Goal: Task Accomplishment & Management: Manage account settings

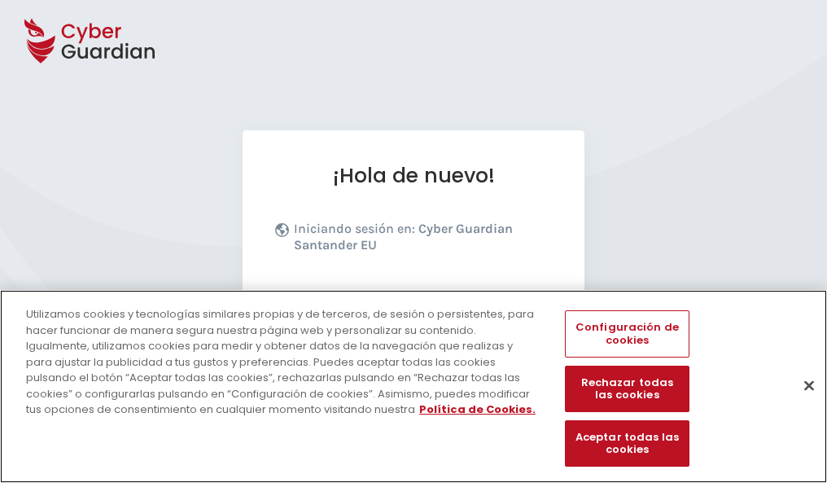
scroll to position [199, 0]
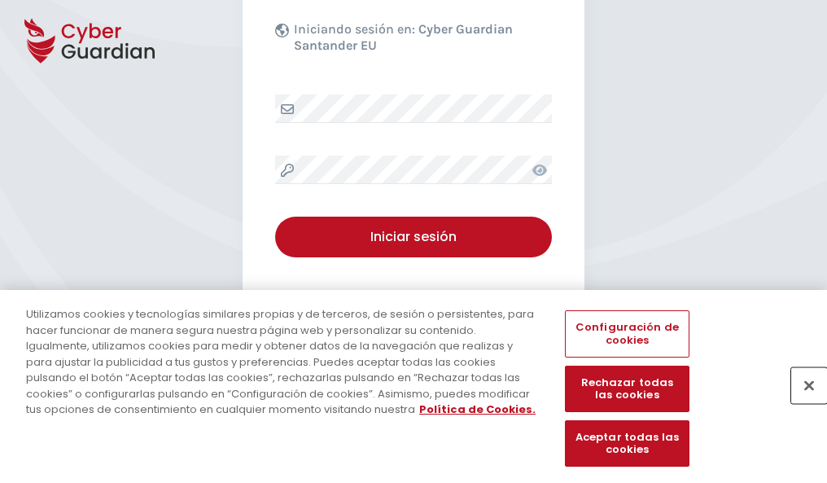
click at [801, 402] on button "Cerrar" at bounding box center [809, 385] width 36 height 36
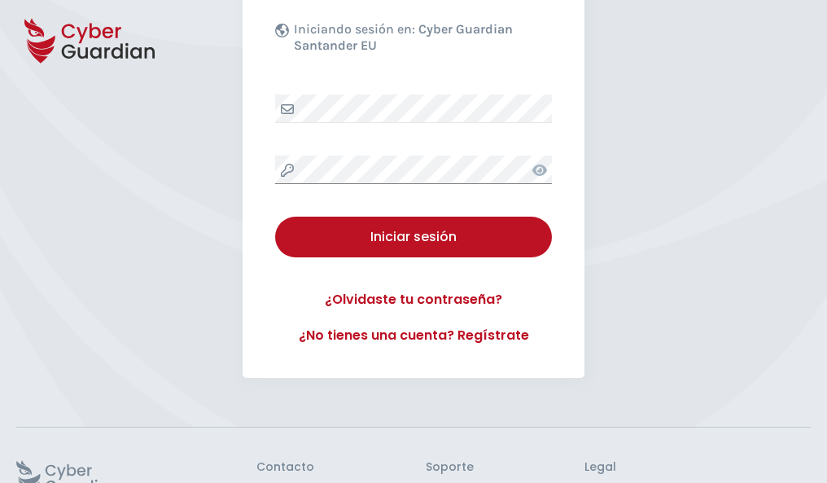
scroll to position [317, 0]
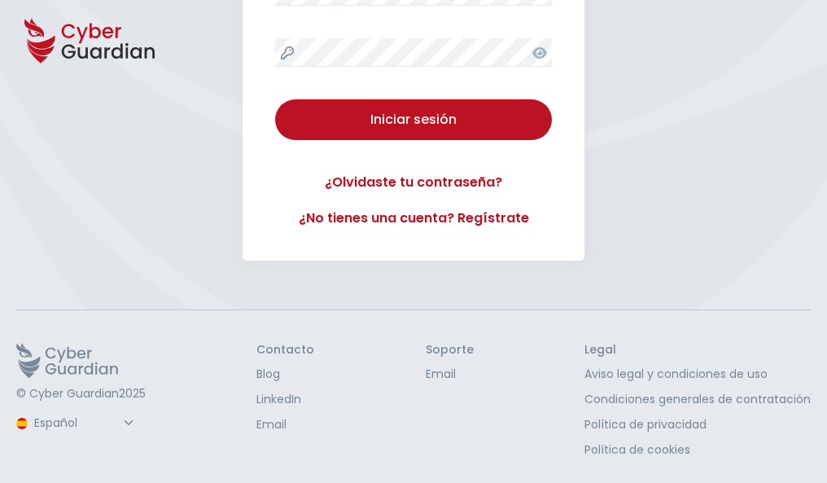
click at [275, 99] on button "Iniciar sesión" at bounding box center [413, 119] width 277 height 41
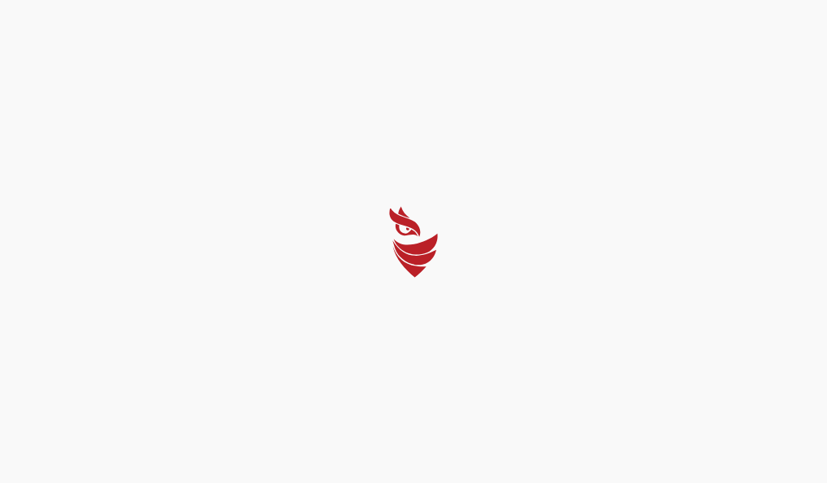
scroll to position [0, 0]
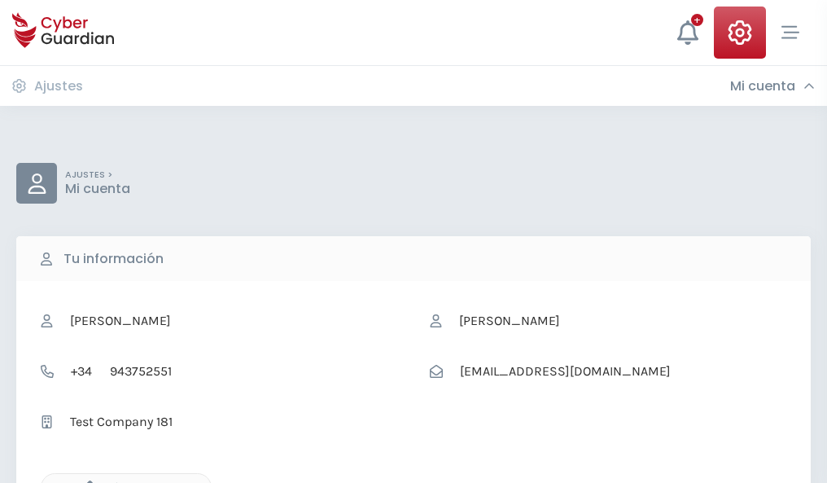
click at [85, 481] on icon "button" at bounding box center [86, 487] width 14 height 14
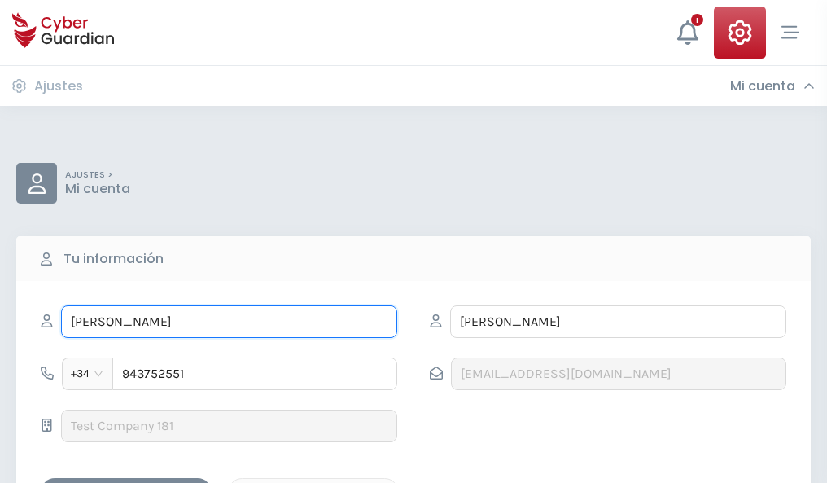
click at [229, 322] on input "RAQUEL" at bounding box center [229, 321] width 336 height 33
type input "R"
type input "Amor"
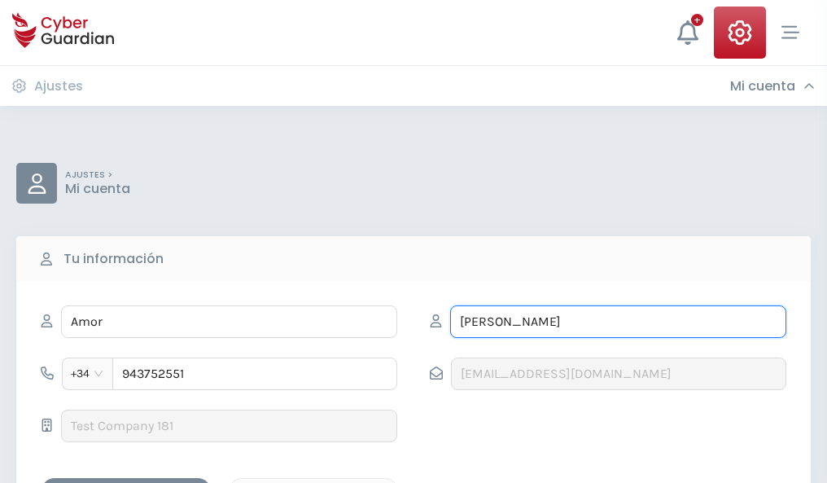
click at [618, 322] on input "POMBO" at bounding box center [618, 321] width 336 height 33
type input "P"
type input "Flores"
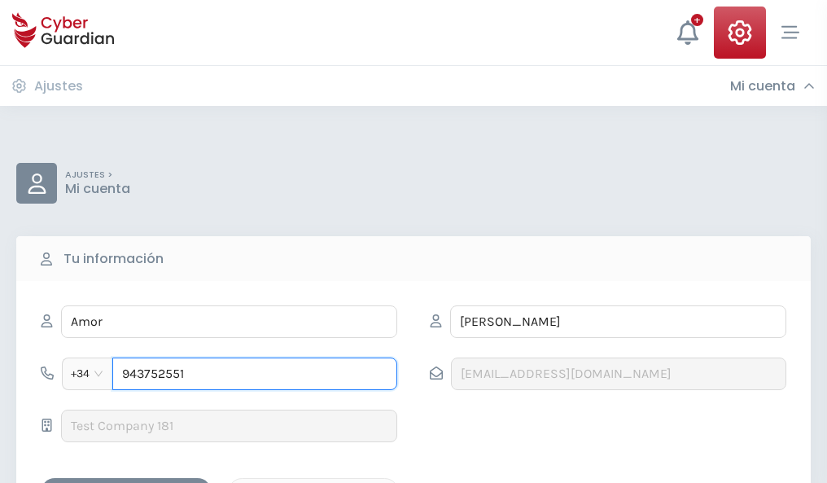
click at [255, 374] on input "943752551" at bounding box center [254, 373] width 285 height 33
type input "9"
type input "822070126"
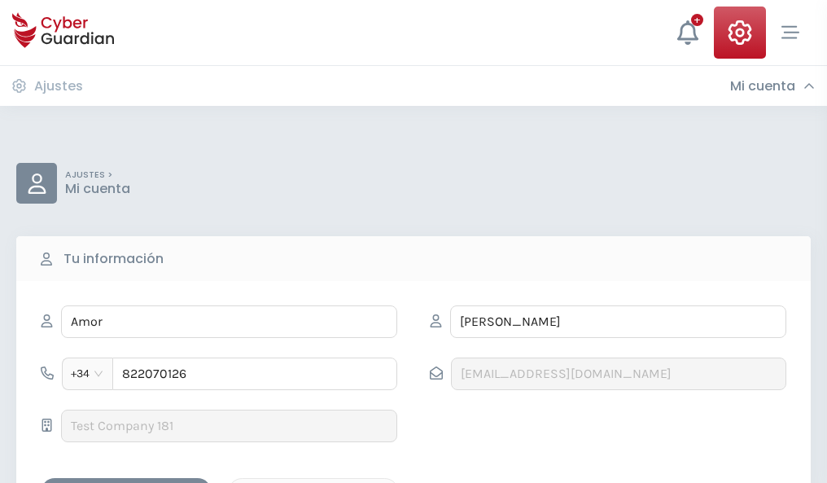
click at [126, 482] on div "Guardar cambios" at bounding box center [126, 492] width 147 height 20
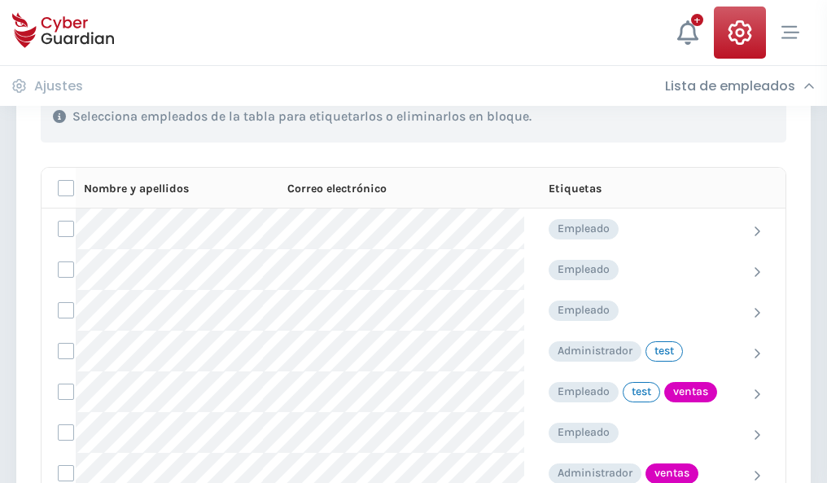
scroll to position [738, 0]
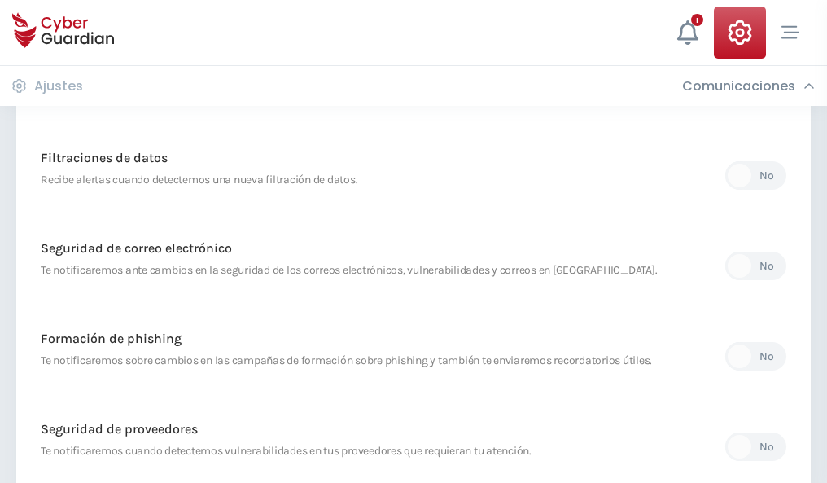
scroll to position [857, 0]
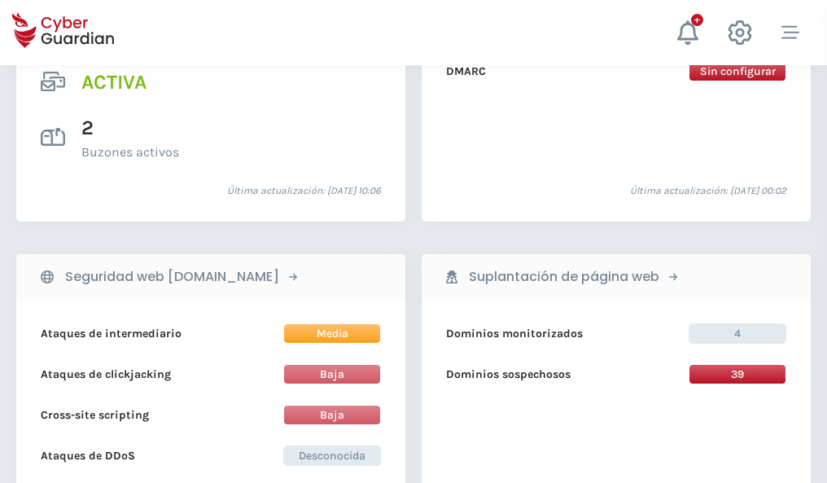
scroll to position [1654, 0]
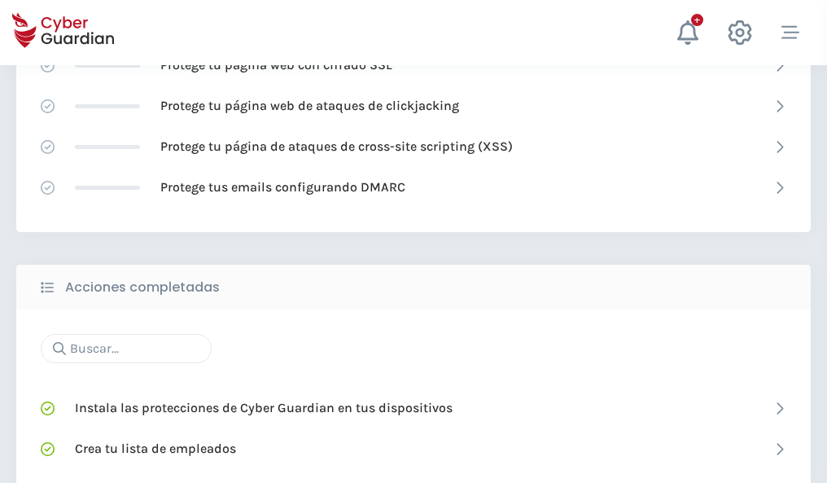
scroll to position [1084, 0]
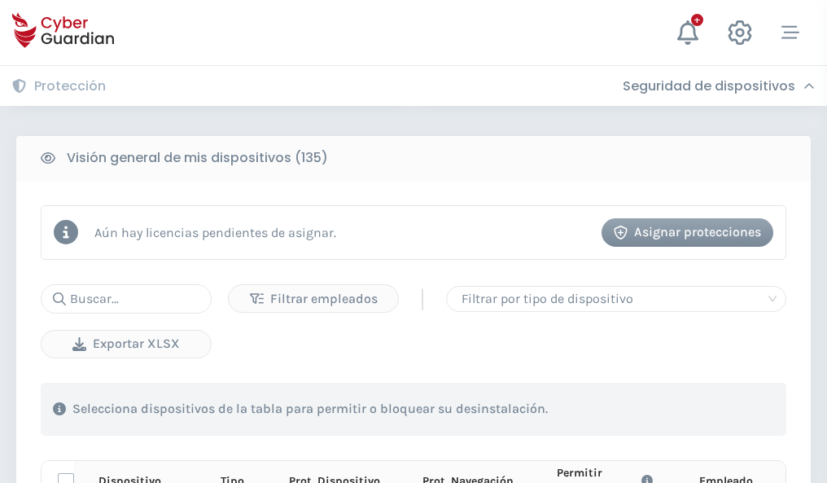
scroll to position [1439, 0]
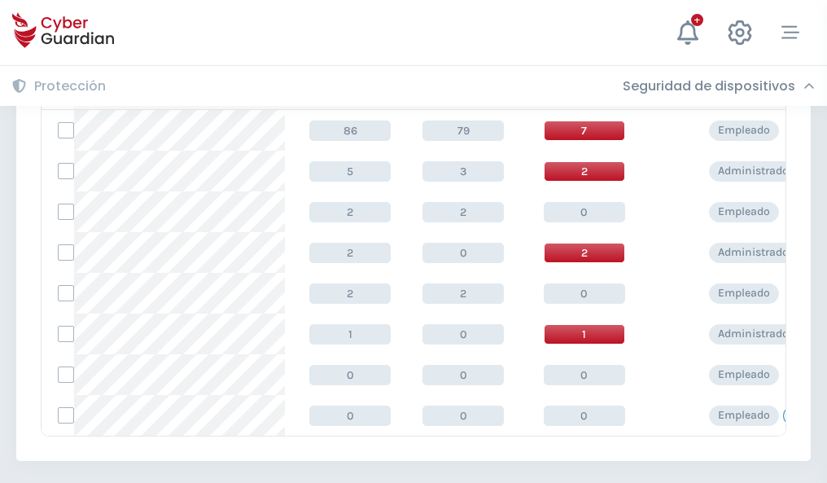
scroll to position [756, 0]
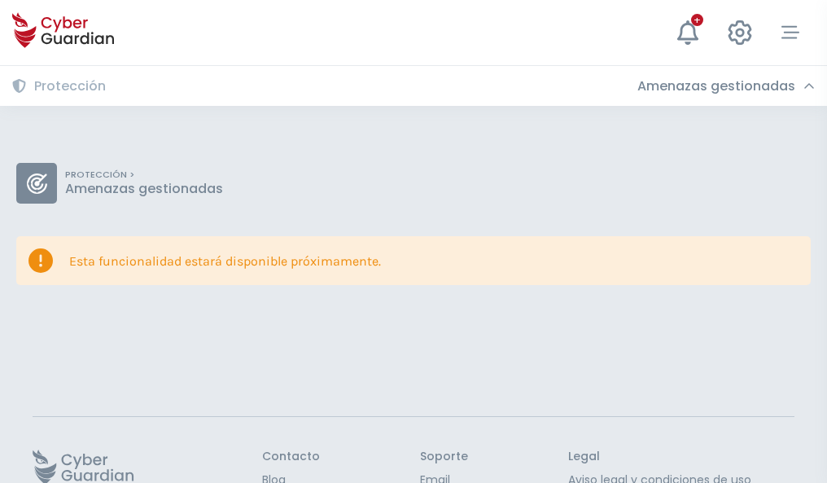
scroll to position [106, 0]
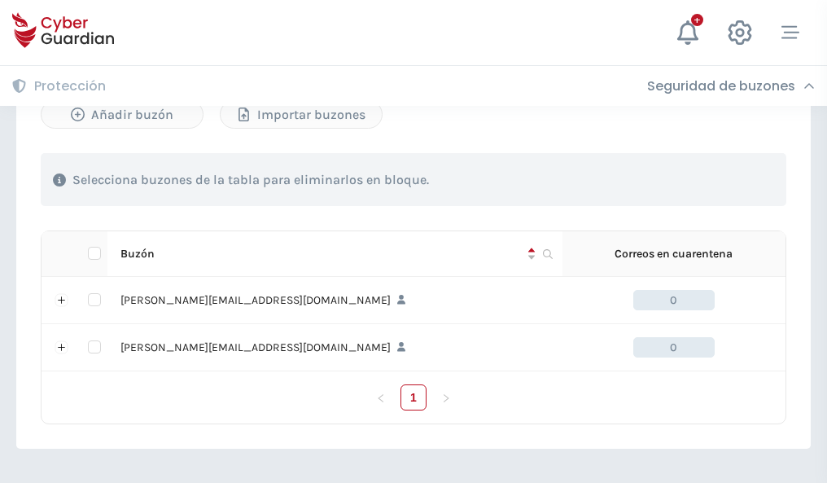
scroll to position [708, 0]
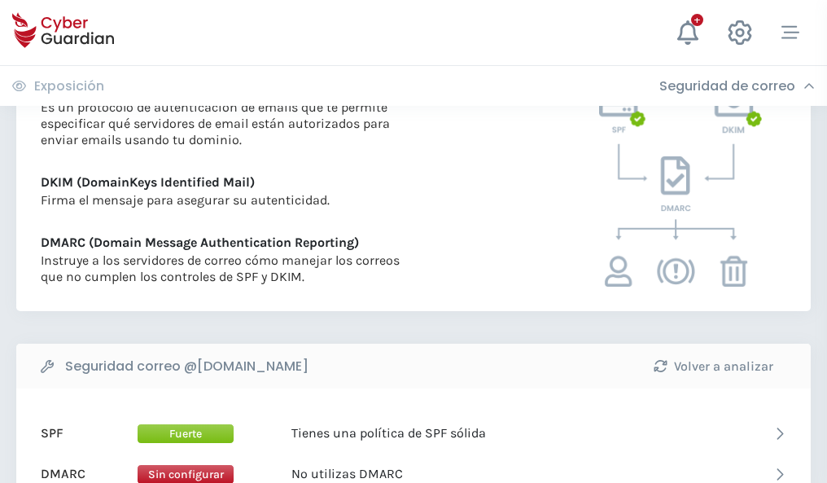
scroll to position [879, 0]
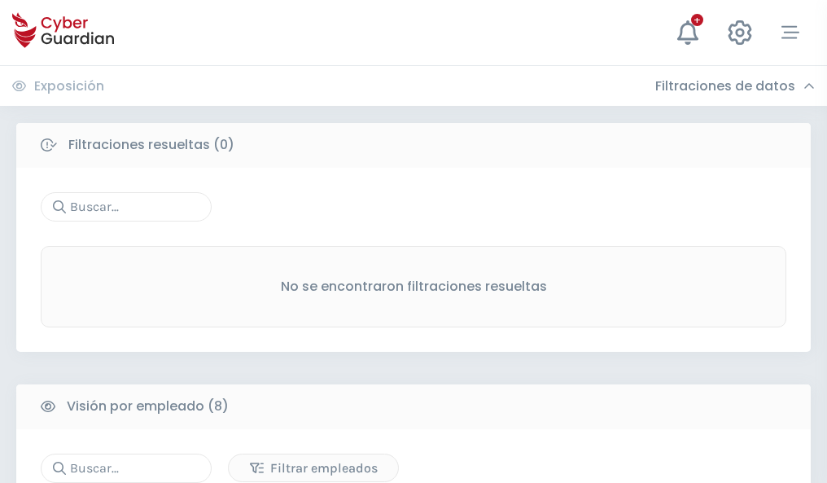
scroll to position [1387, 0]
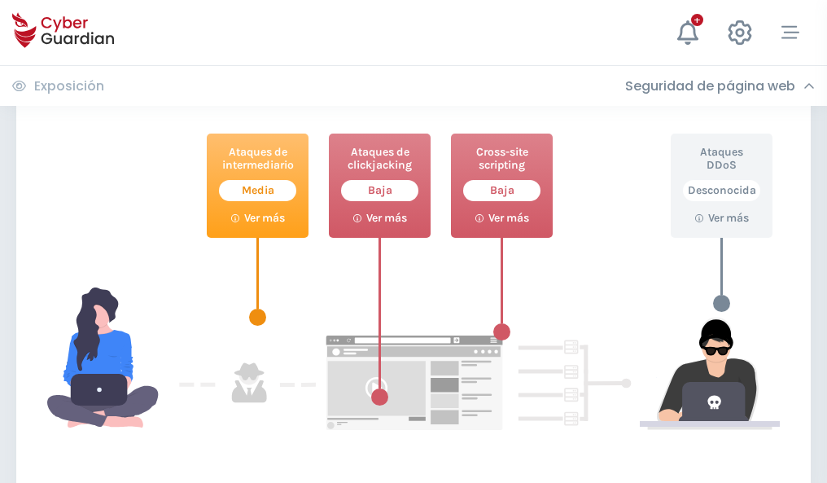
scroll to position [887, 0]
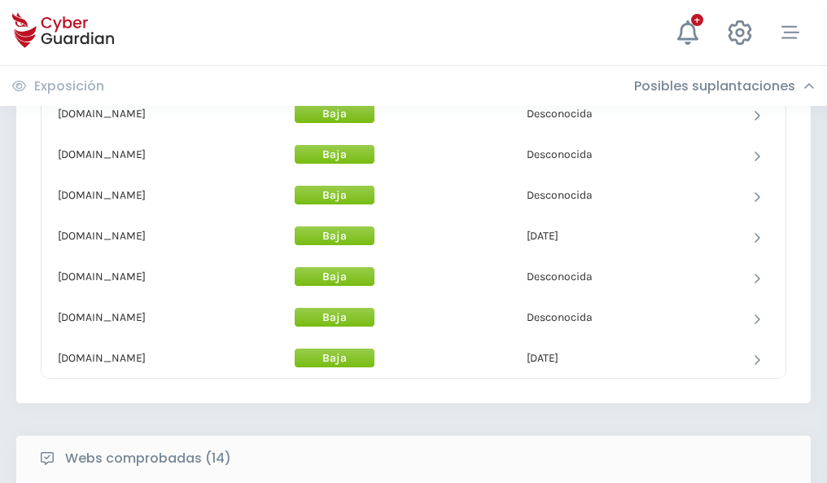
scroll to position [1588, 0]
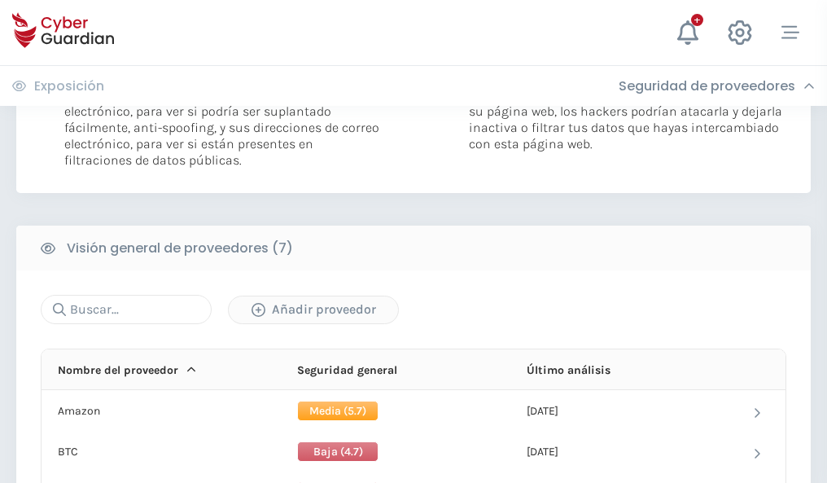
scroll to position [1090, 0]
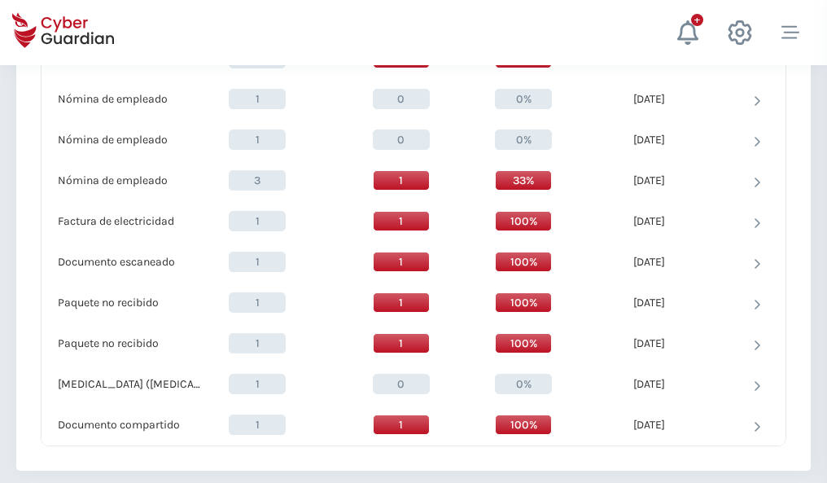
scroll to position [1688, 0]
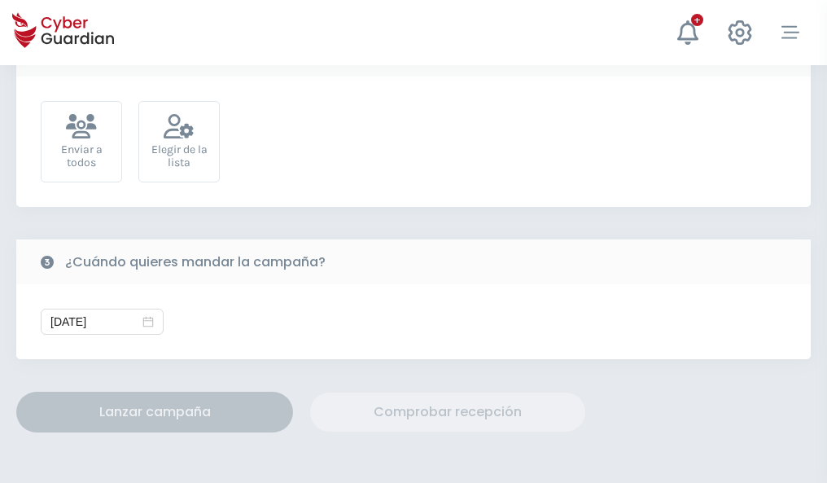
scroll to position [596, 0]
